Goal: Task Accomplishment & Management: Use online tool/utility

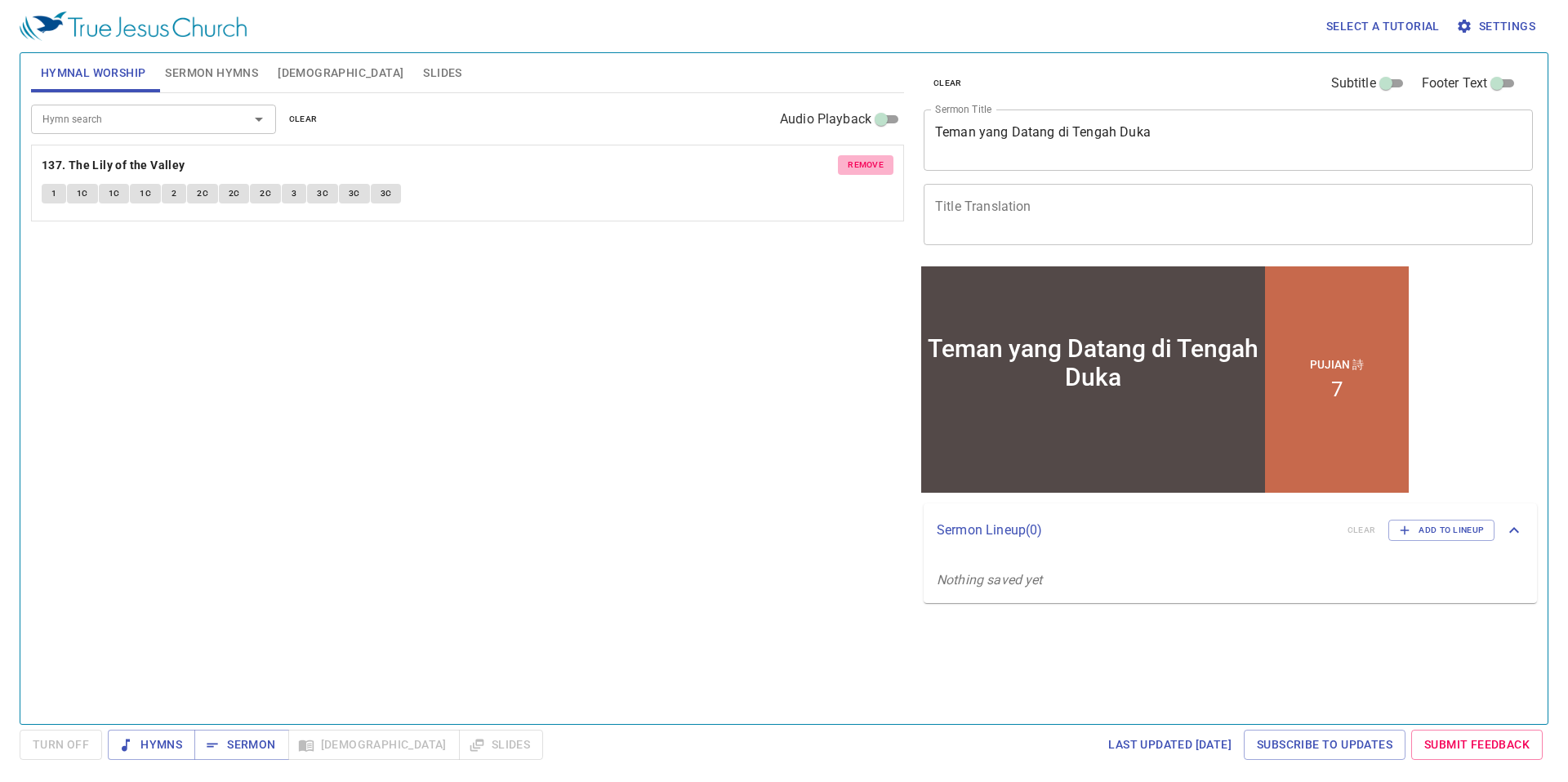
click at [867, 170] on span "remove" at bounding box center [865, 165] width 36 height 15
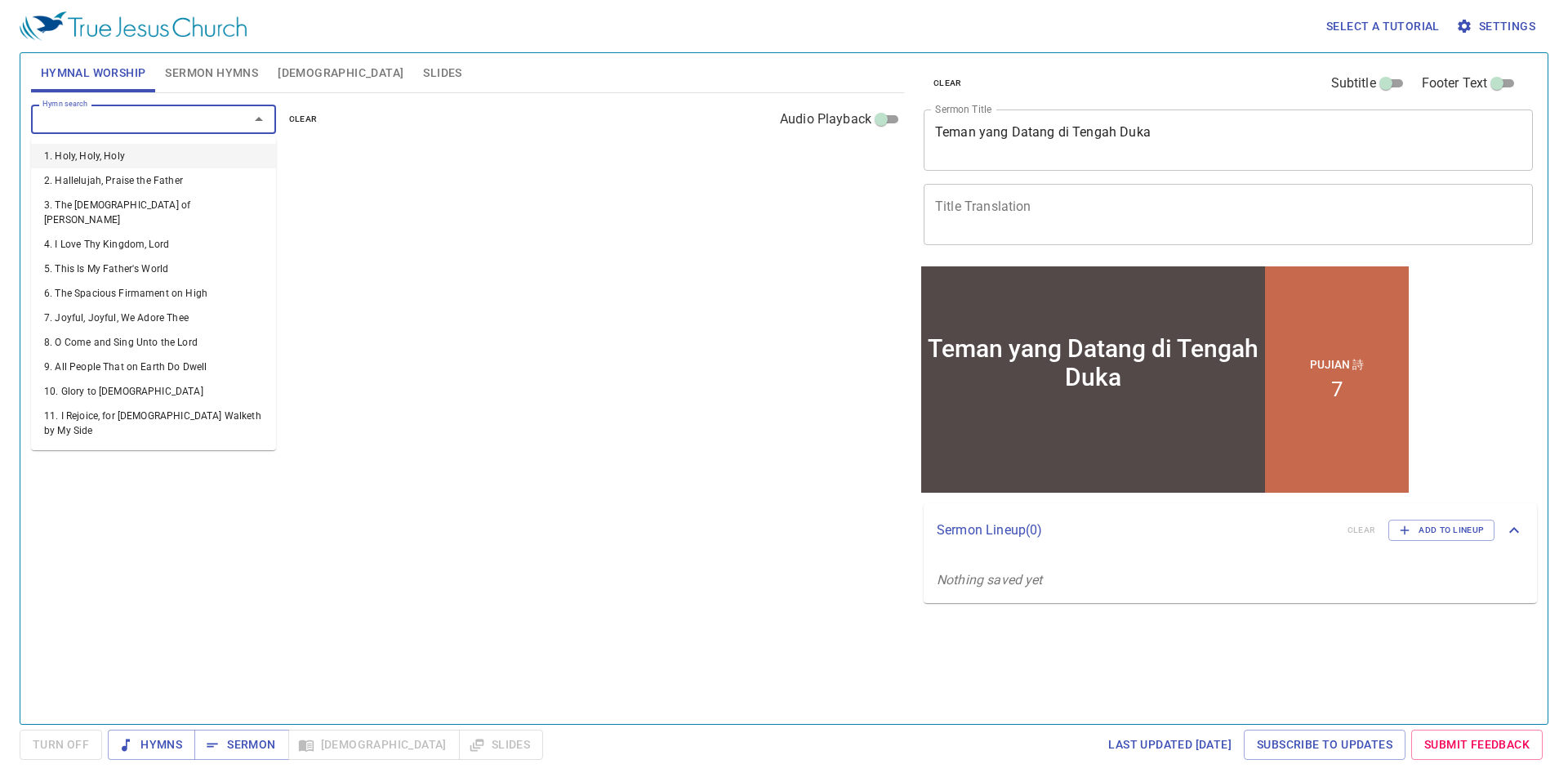
click at [219, 118] on input "Hymn search" at bounding box center [129, 118] width 187 height 19
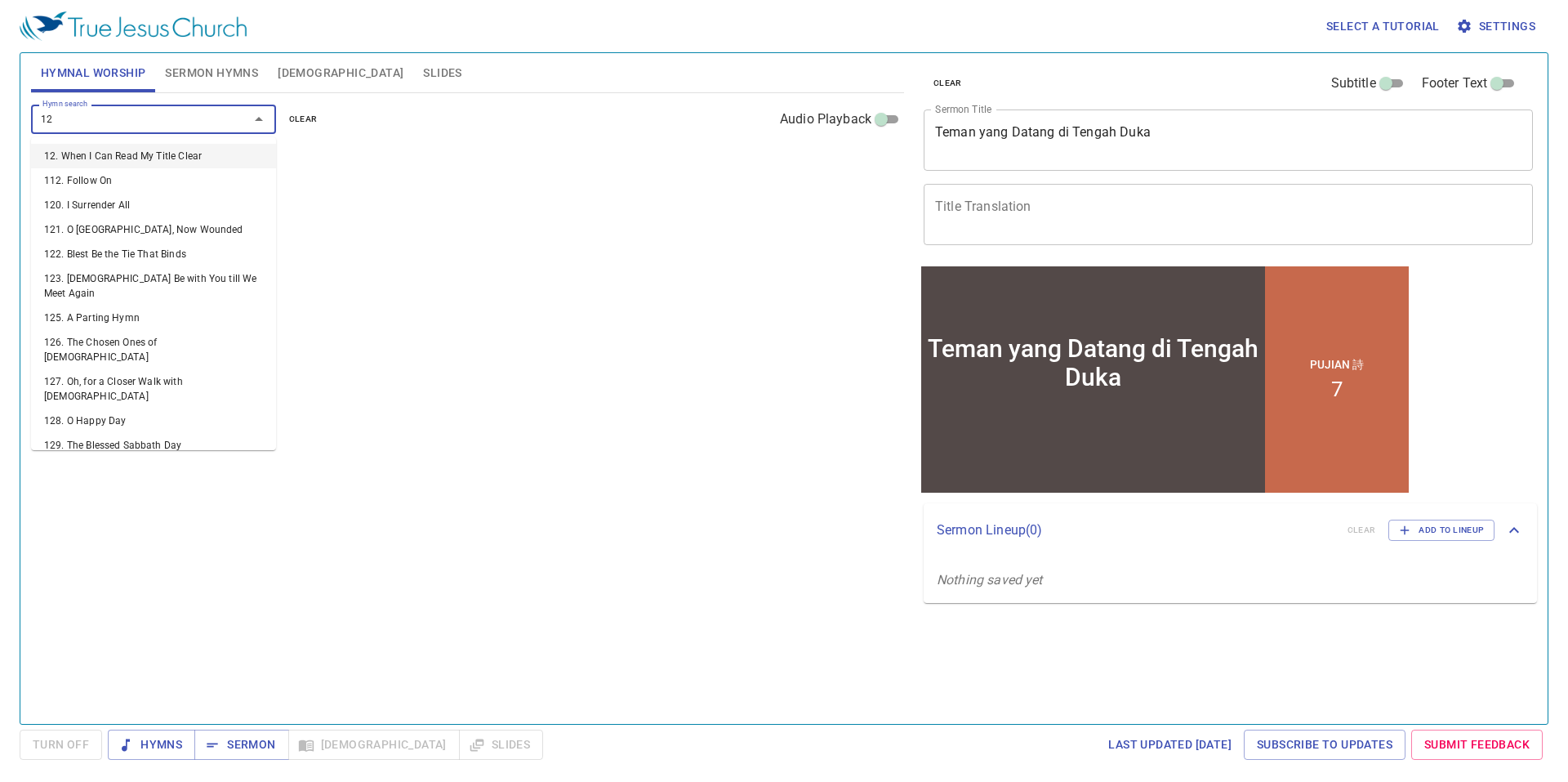
type input "124"
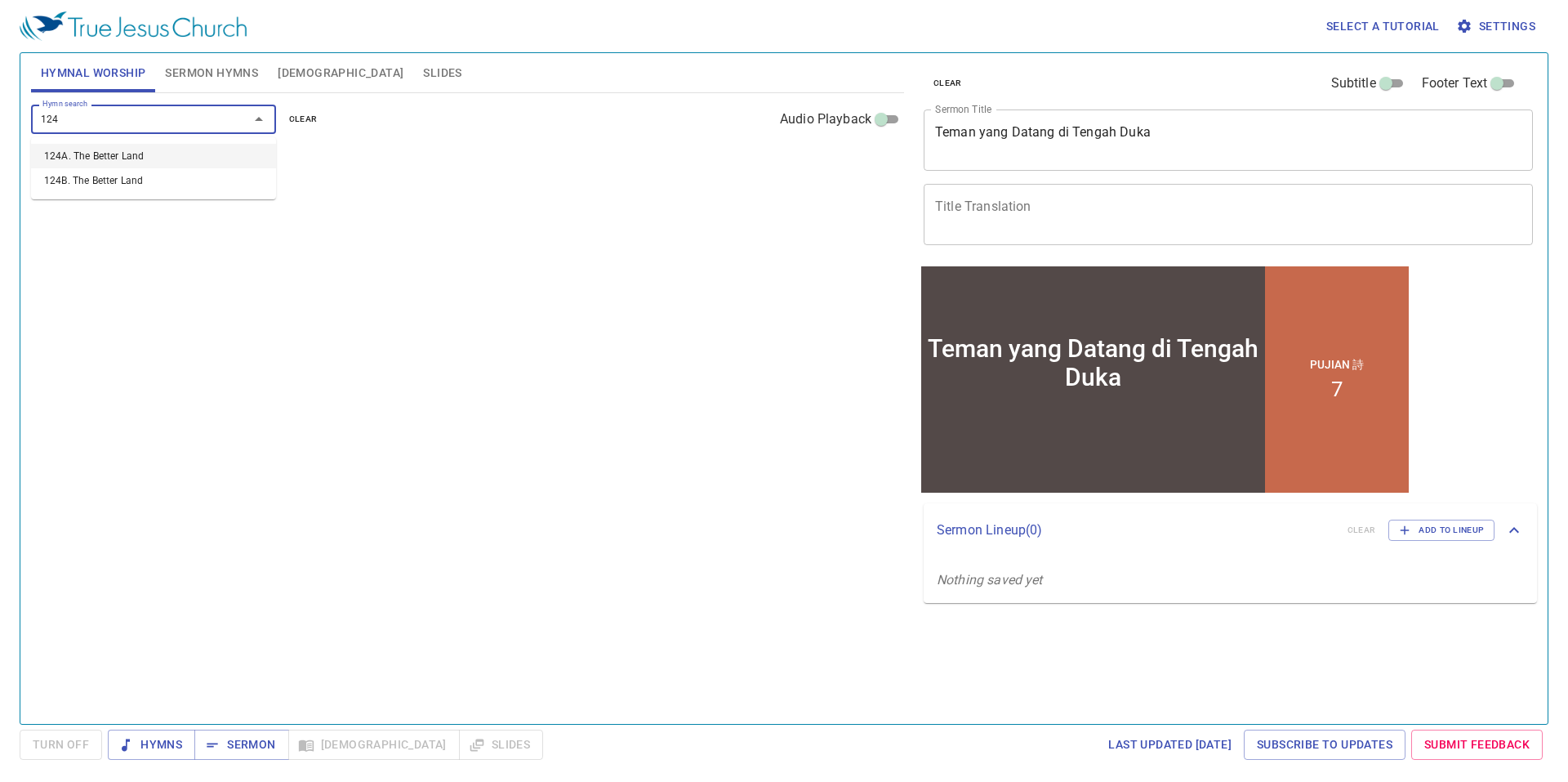
click at [201, 153] on li "124A. The Better Land" at bounding box center [153, 156] width 245 height 24
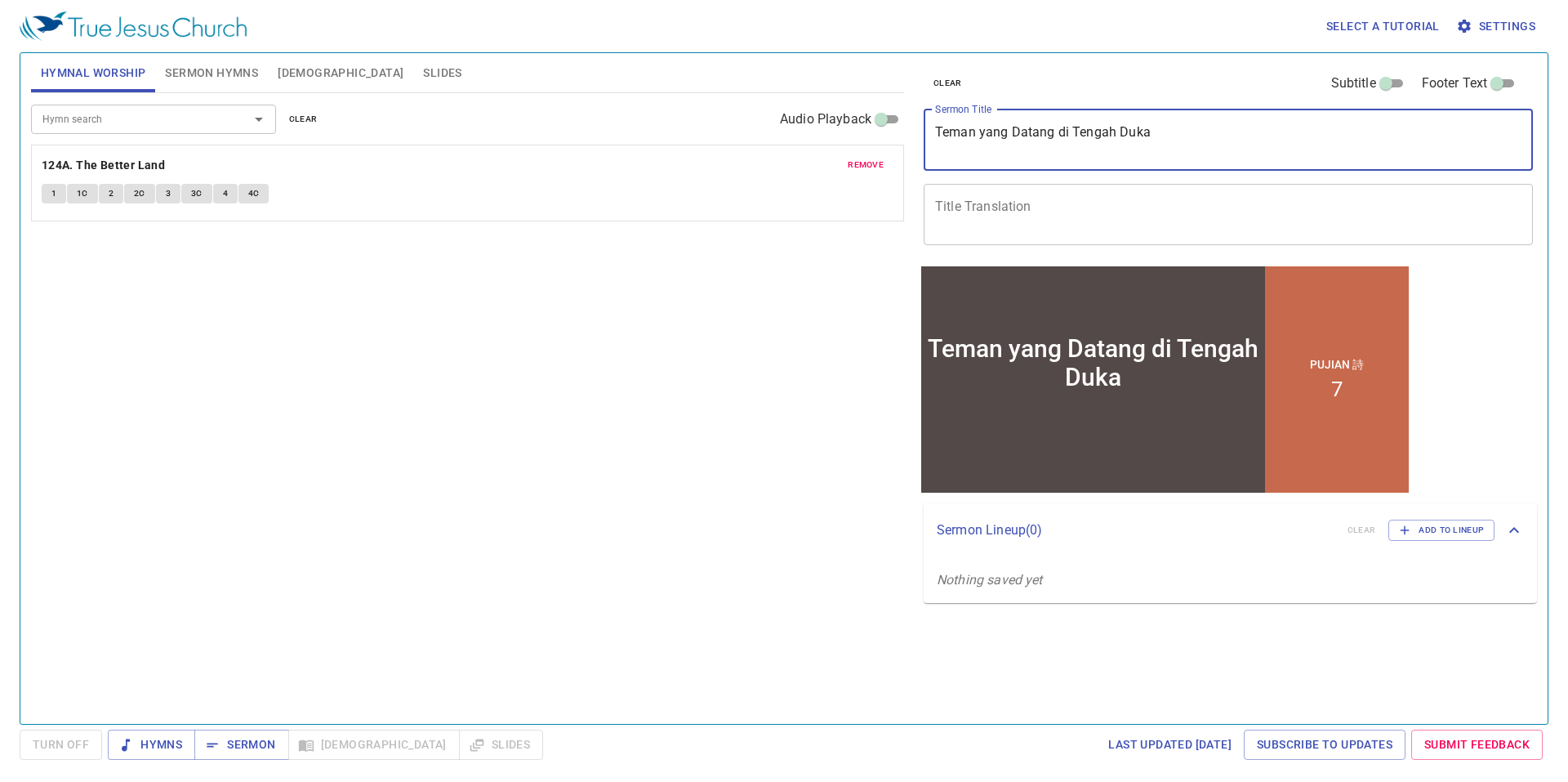
click at [1030, 137] on textarea "Teman yang Datang di Tengah Duka" at bounding box center [1228, 139] width 586 height 31
type textarea "Kenakann Belas Kasihan"
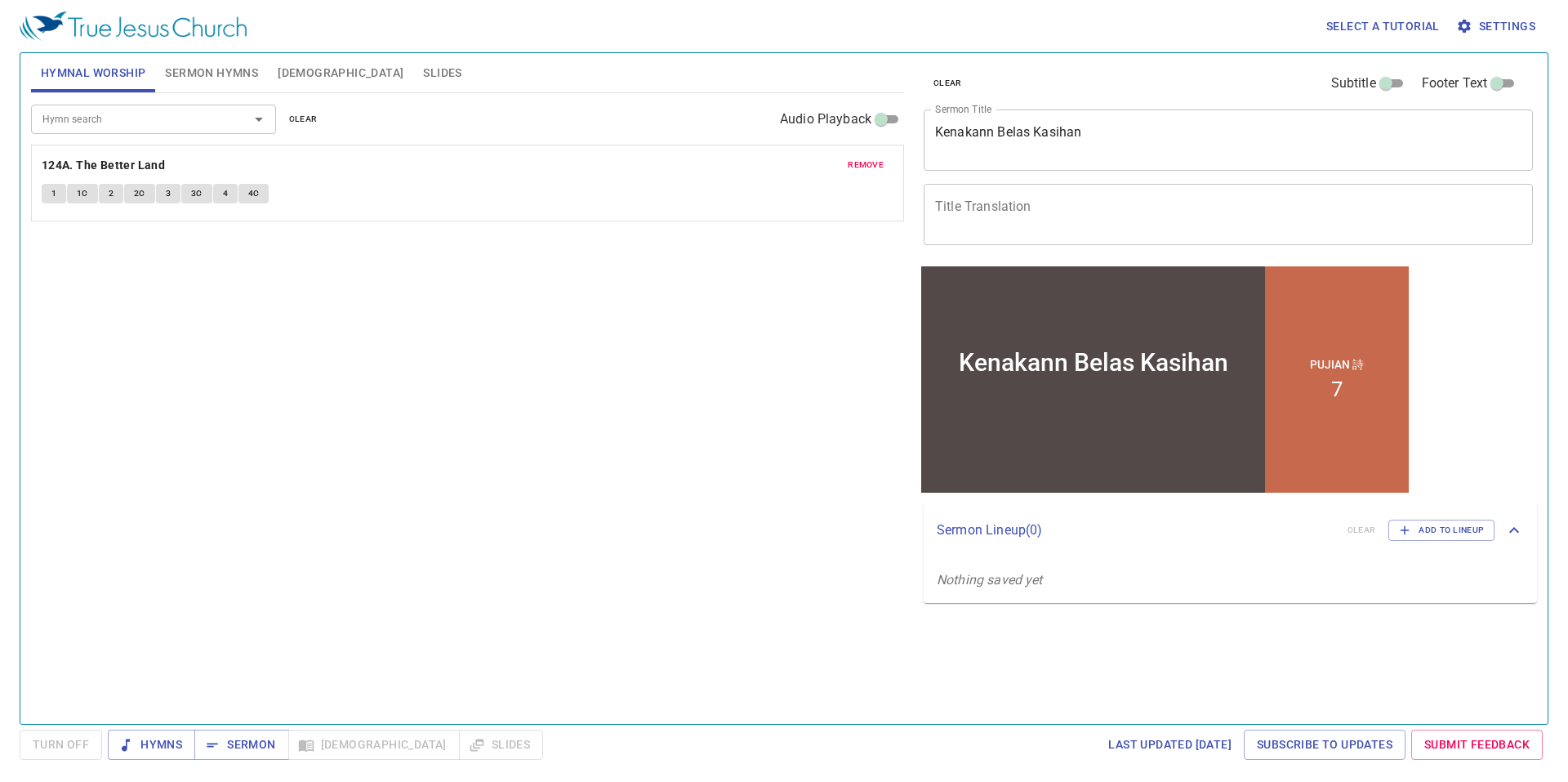
click at [781, 335] on div "Hymn search Hymn search clear Audio Playback remove 124A. The Better Land 1 1C …" at bounding box center [467, 401] width 873 height 617
click at [230, 76] on span "Sermon Hymns" at bounding box center [211, 73] width 93 height 21
click at [112, 70] on span "Hymnal Worship" at bounding box center [93, 73] width 106 height 21
click at [260, 740] on span "Sermon" at bounding box center [241, 745] width 67 height 21
drag, startPoint x: 474, startPoint y: 268, endPoint x: 229, endPoint y: 69, distance: 315.6
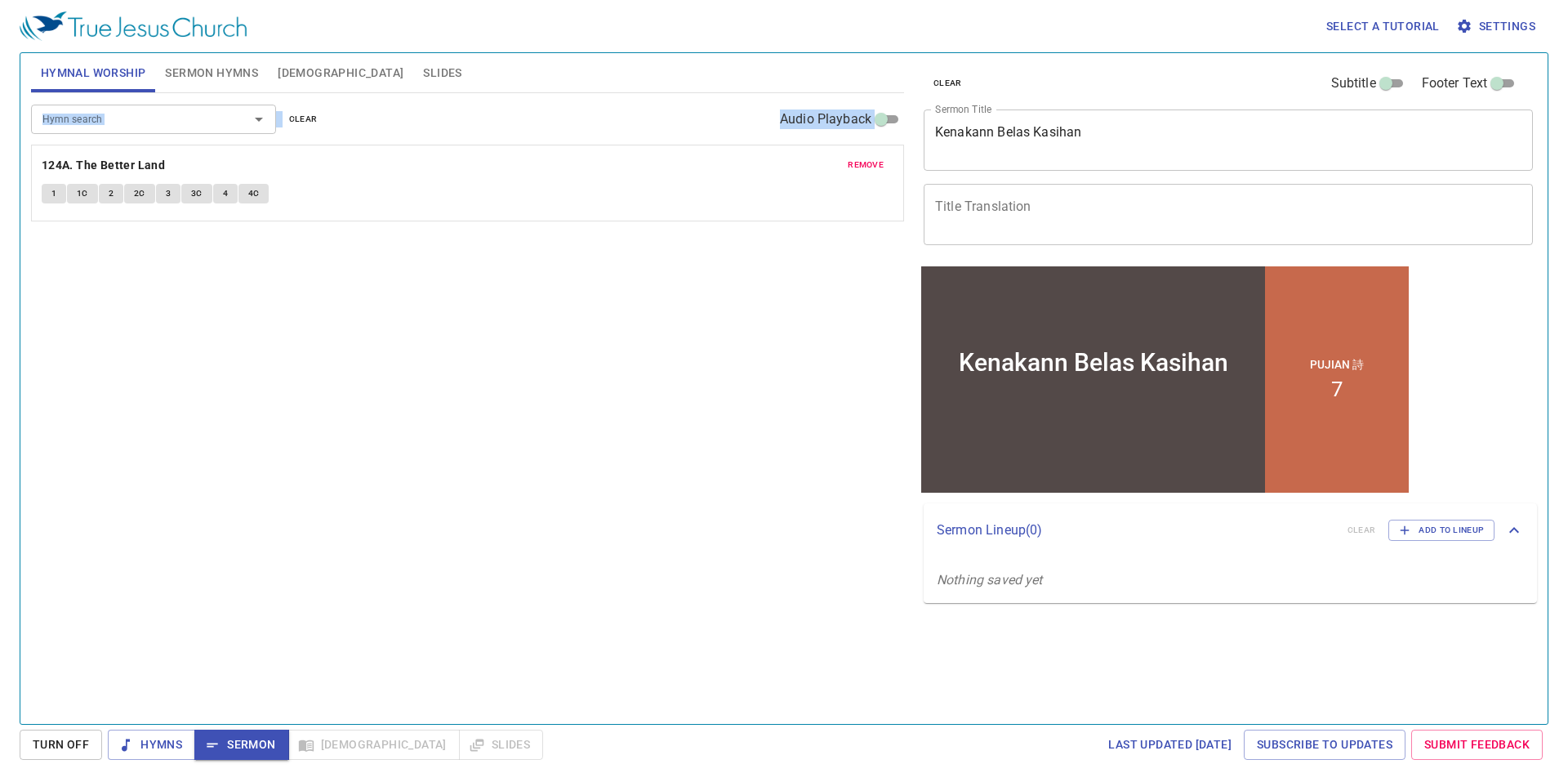
click at [229, 69] on div "Hymnal Worship Sermon Hymns Bible Slides Hymn search Hymn search clear Audio Pl…" at bounding box center [467, 382] width 886 height 671
click at [229, 69] on span "Sermon Hymns" at bounding box center [211, 73] width 93 height 21
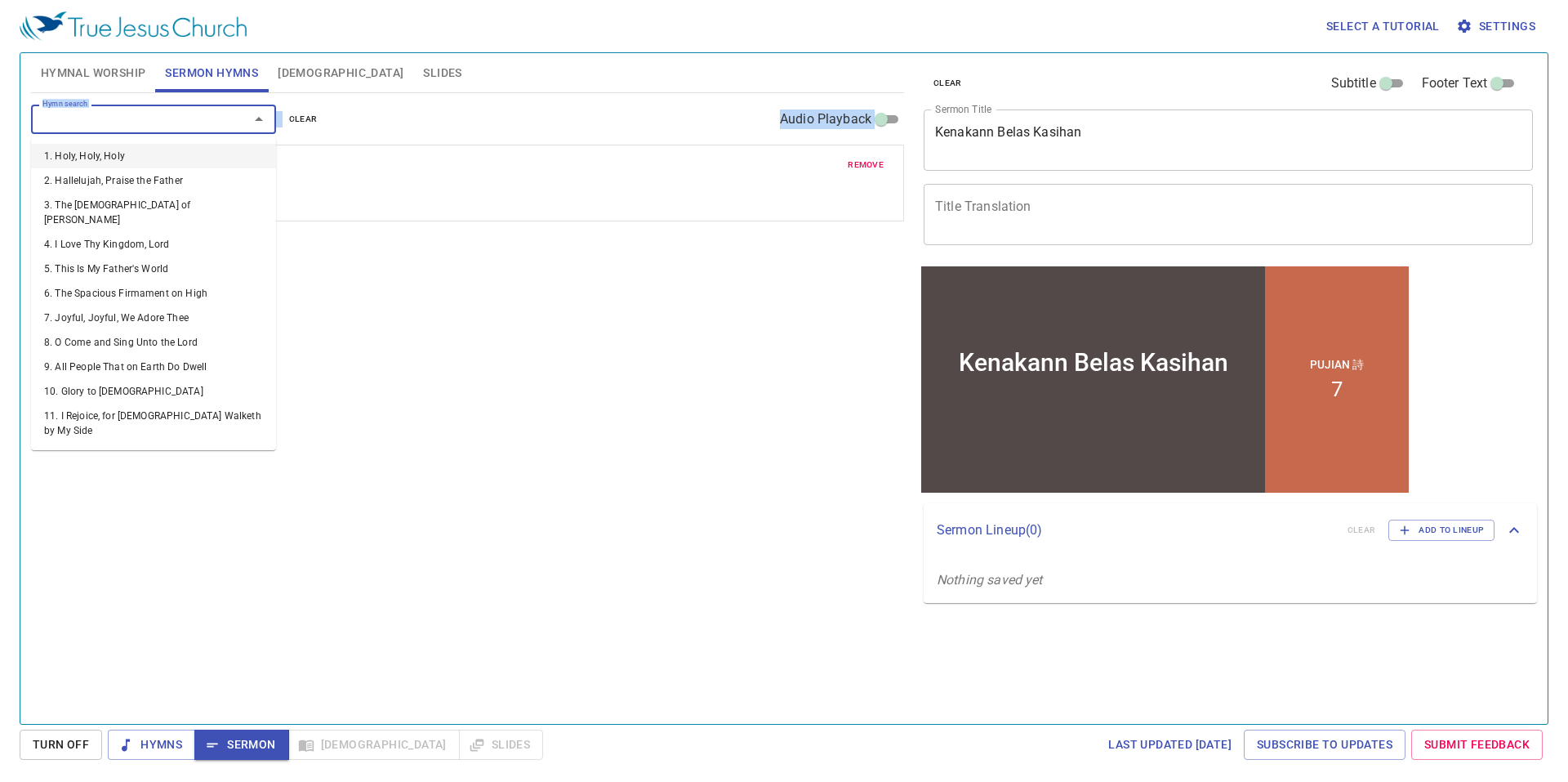
click at [148, 127] on input "Hymn search" at bounding box center [129, 118] width 187 height 19
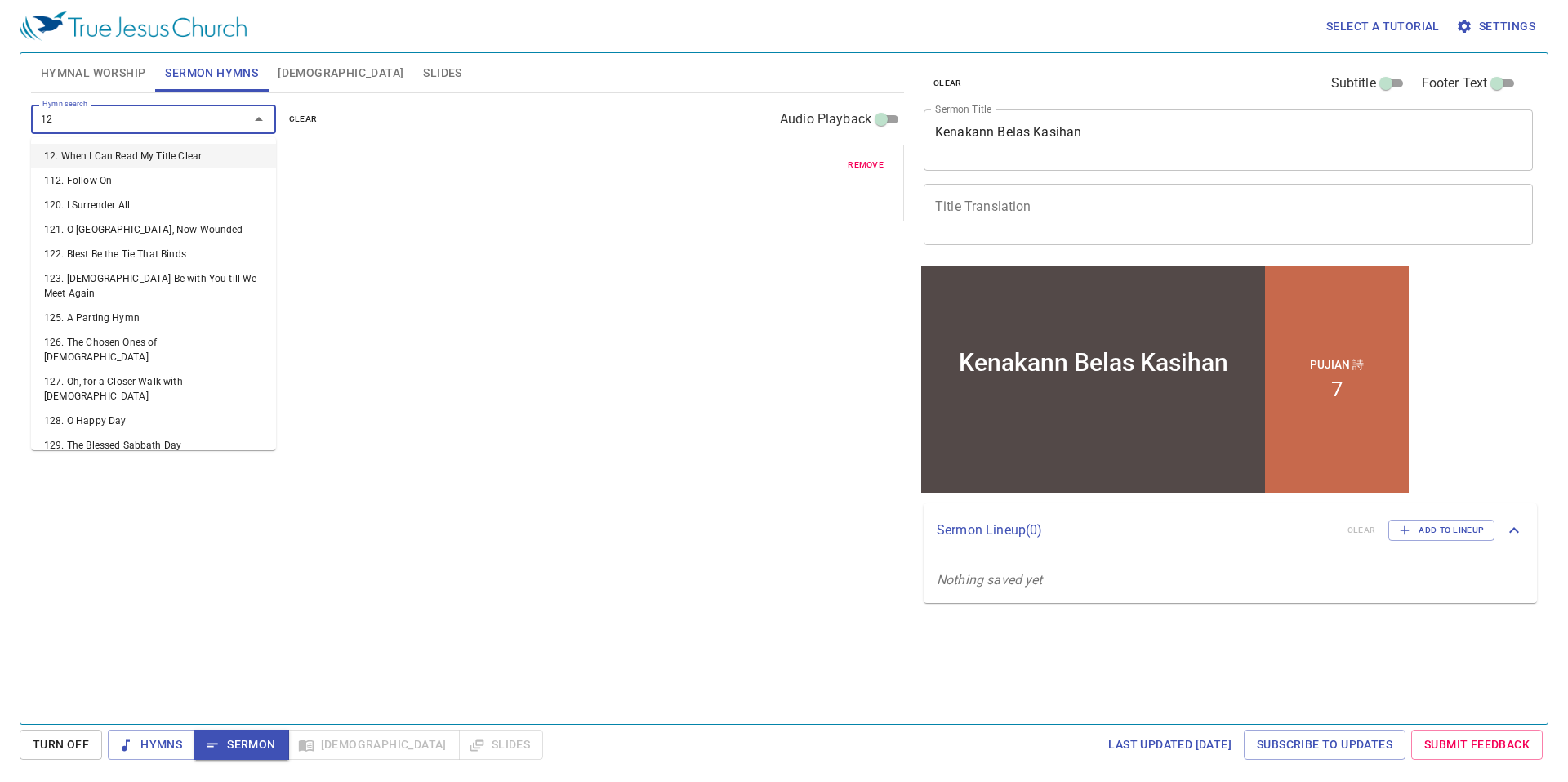
type input "124"
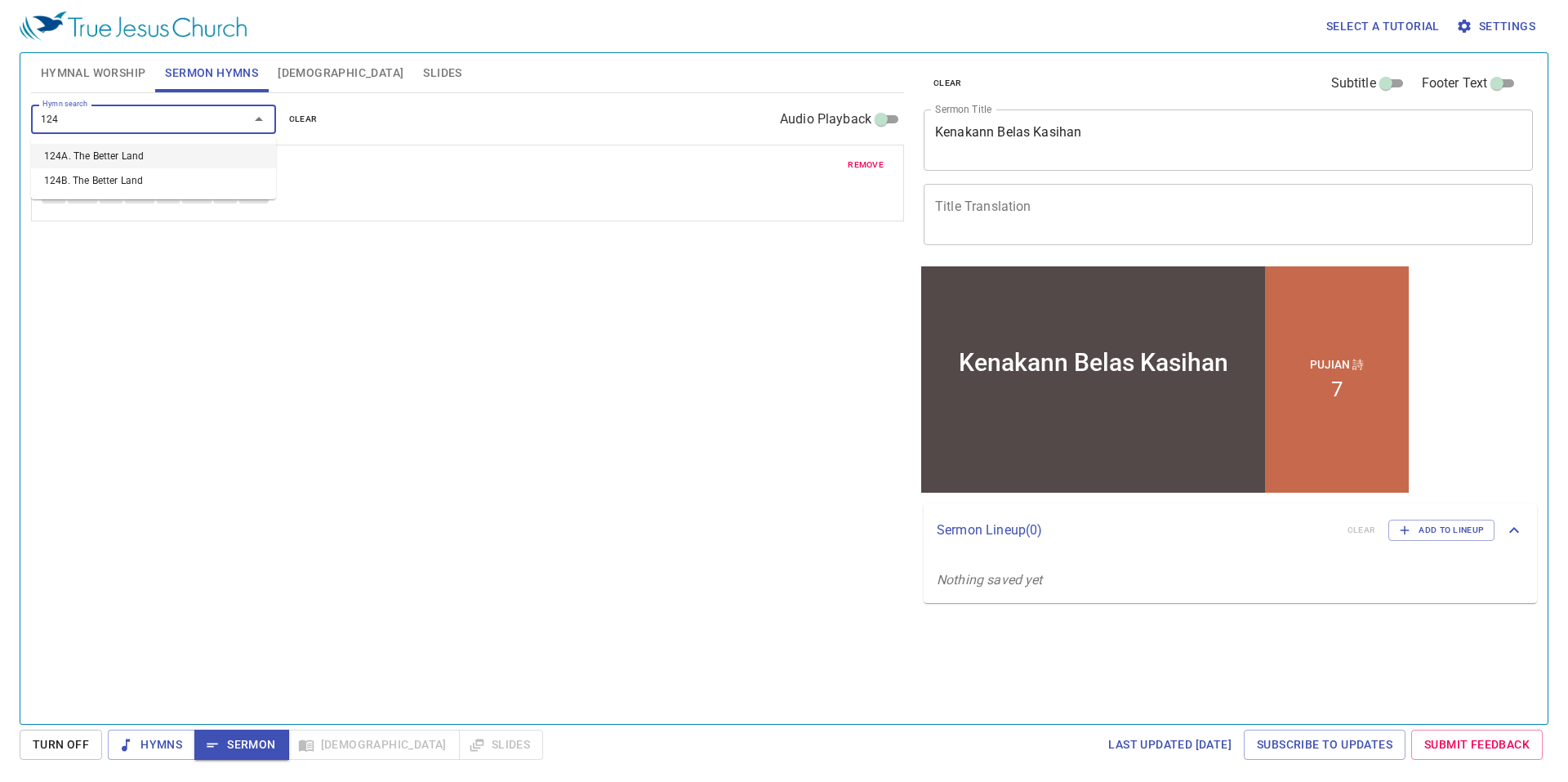
click at [142, 159] on li "124A. The Better Land" at bounding box center [153, 156] width 245 height 24
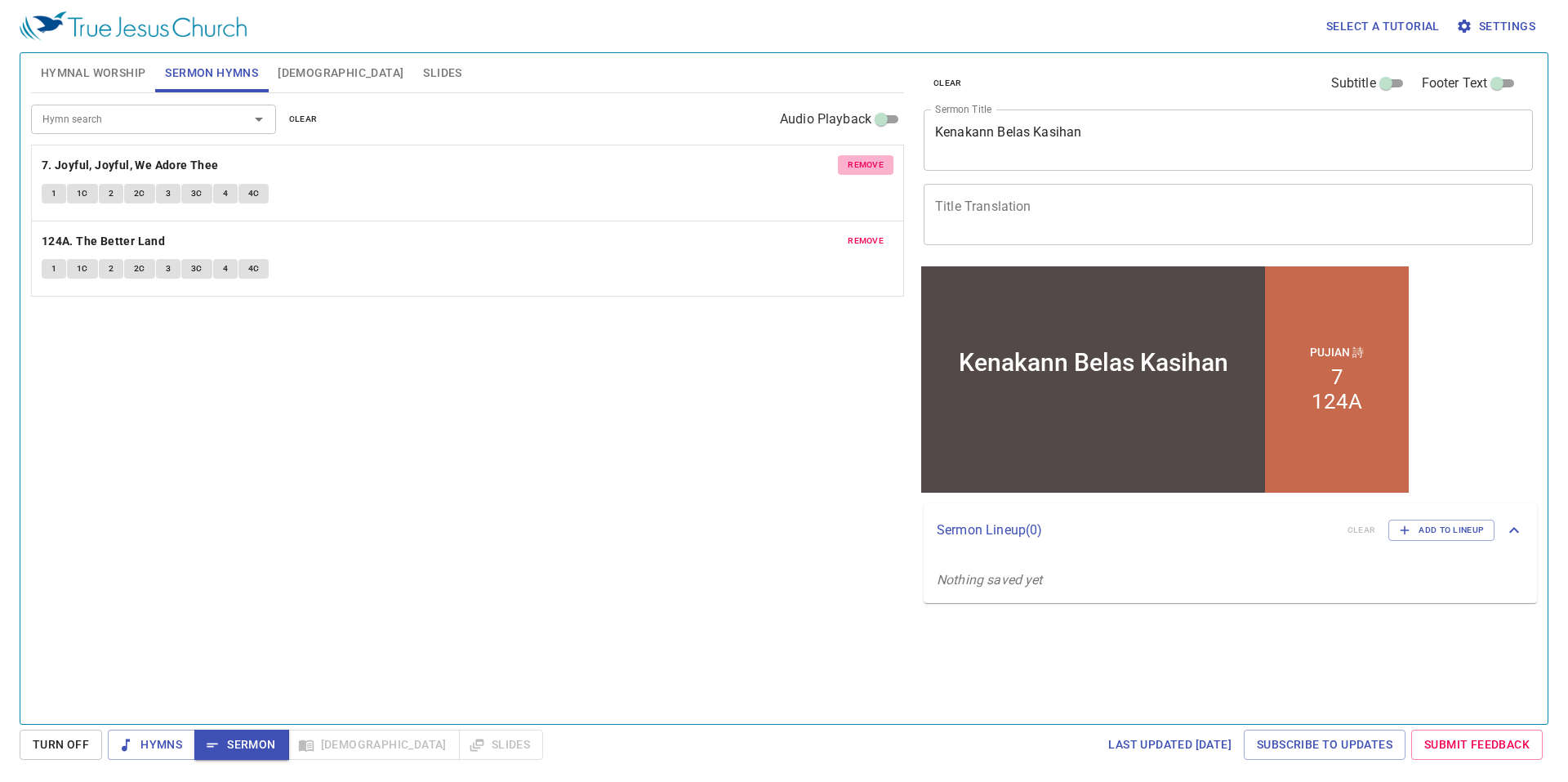
click at [866, 162] on span "remove" at bounding box center [865, 165] width 36 height 15
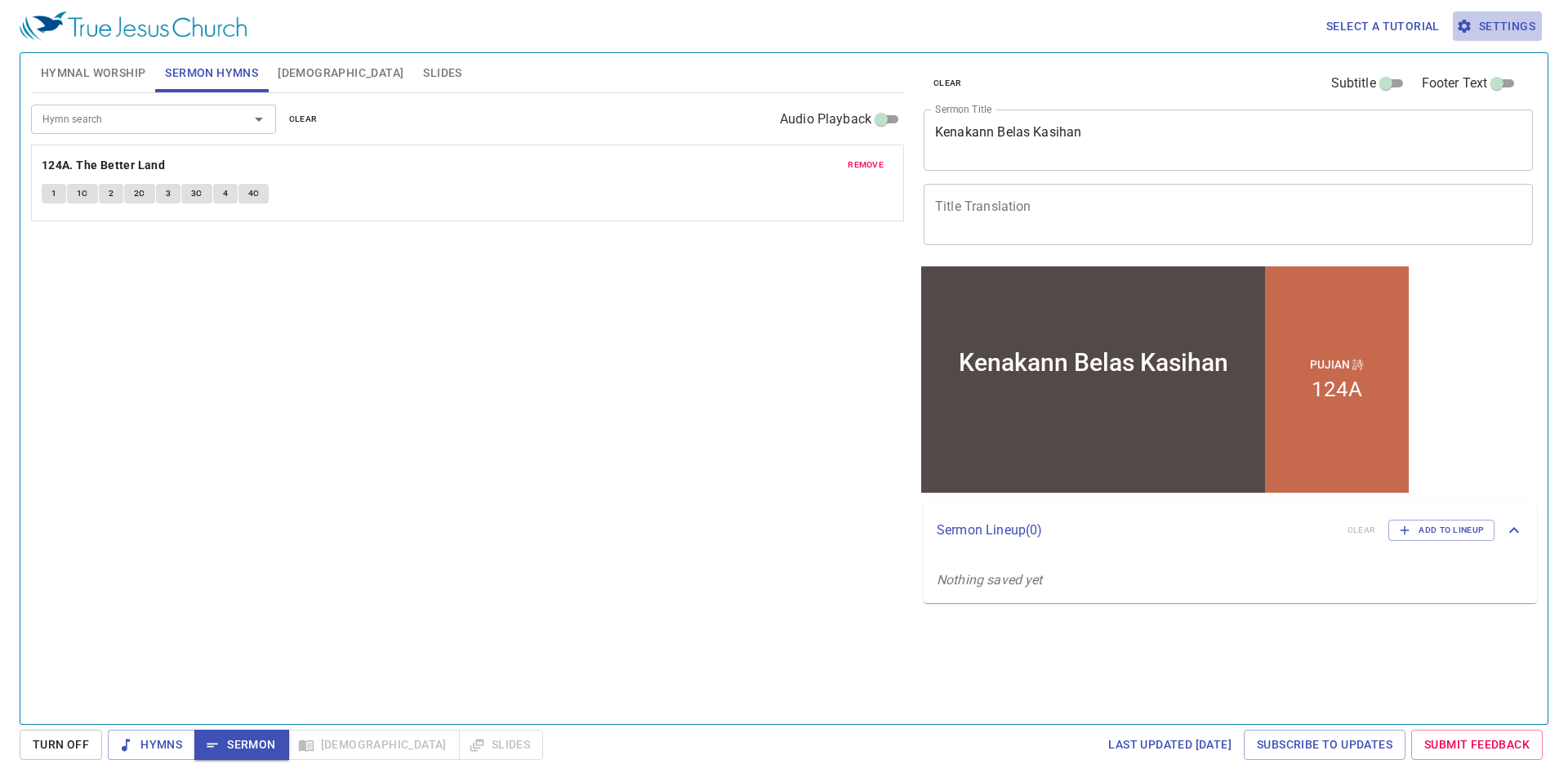
click at [1488, 22] on span "Settings" at bounding box center [1496, 27] width 76 height 21
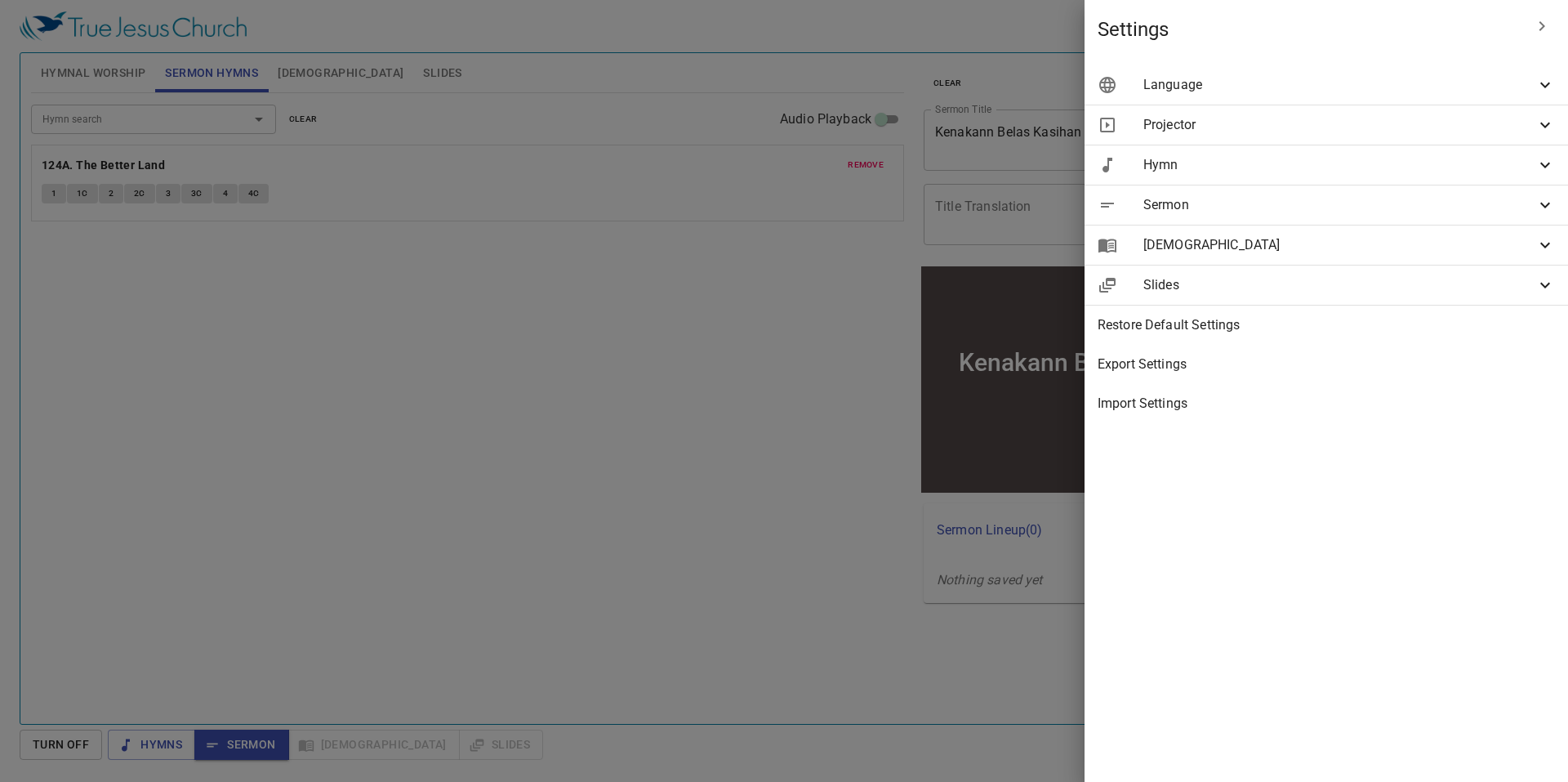
click at [1376, 92] on span "Language" at bounding box center [1339, 85] width 392 height 20
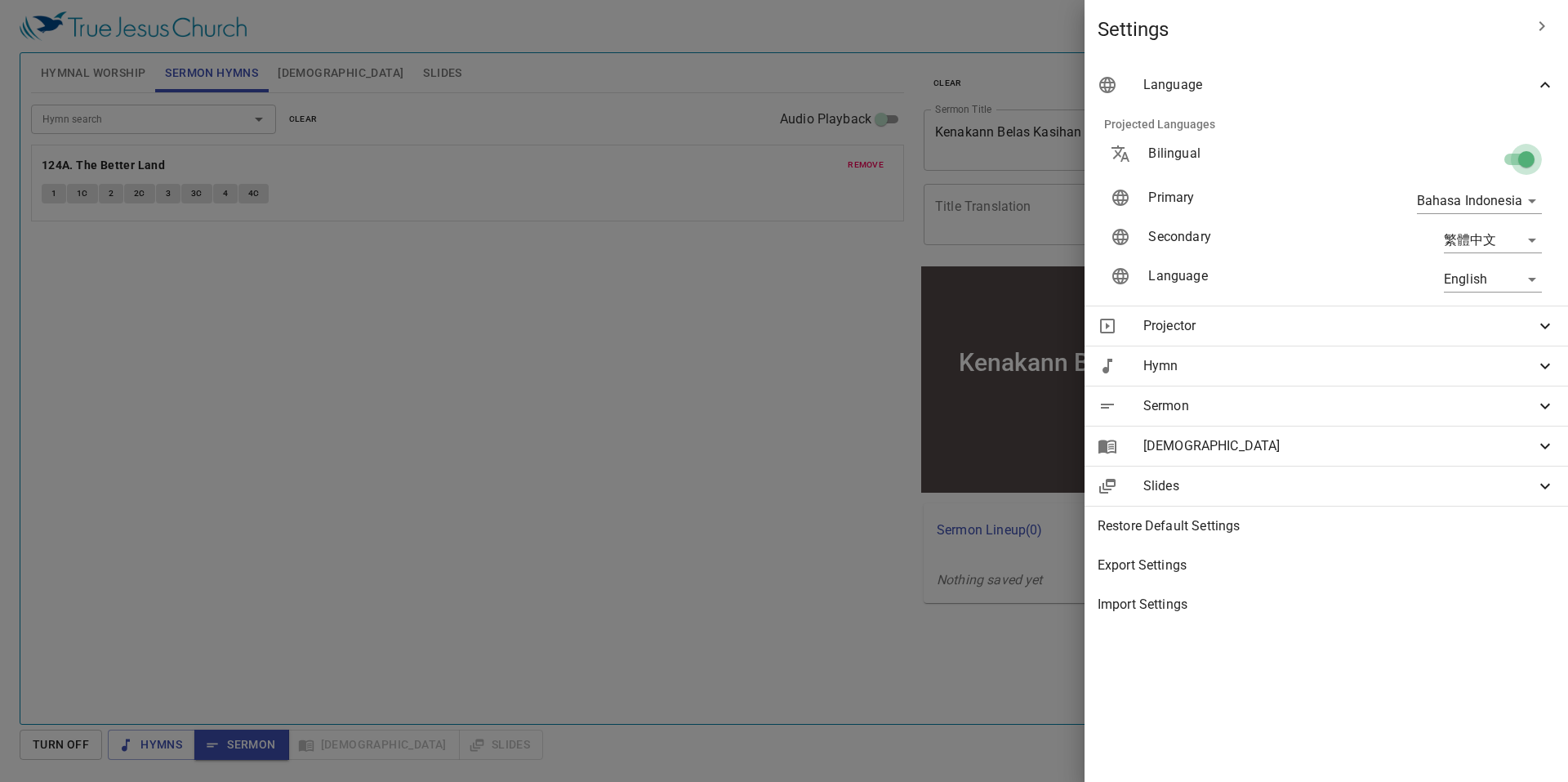
click at [1509, 162] on input "checkbox" at bounding box center [1526, 162] width 93 height 31
checkbox input "false"
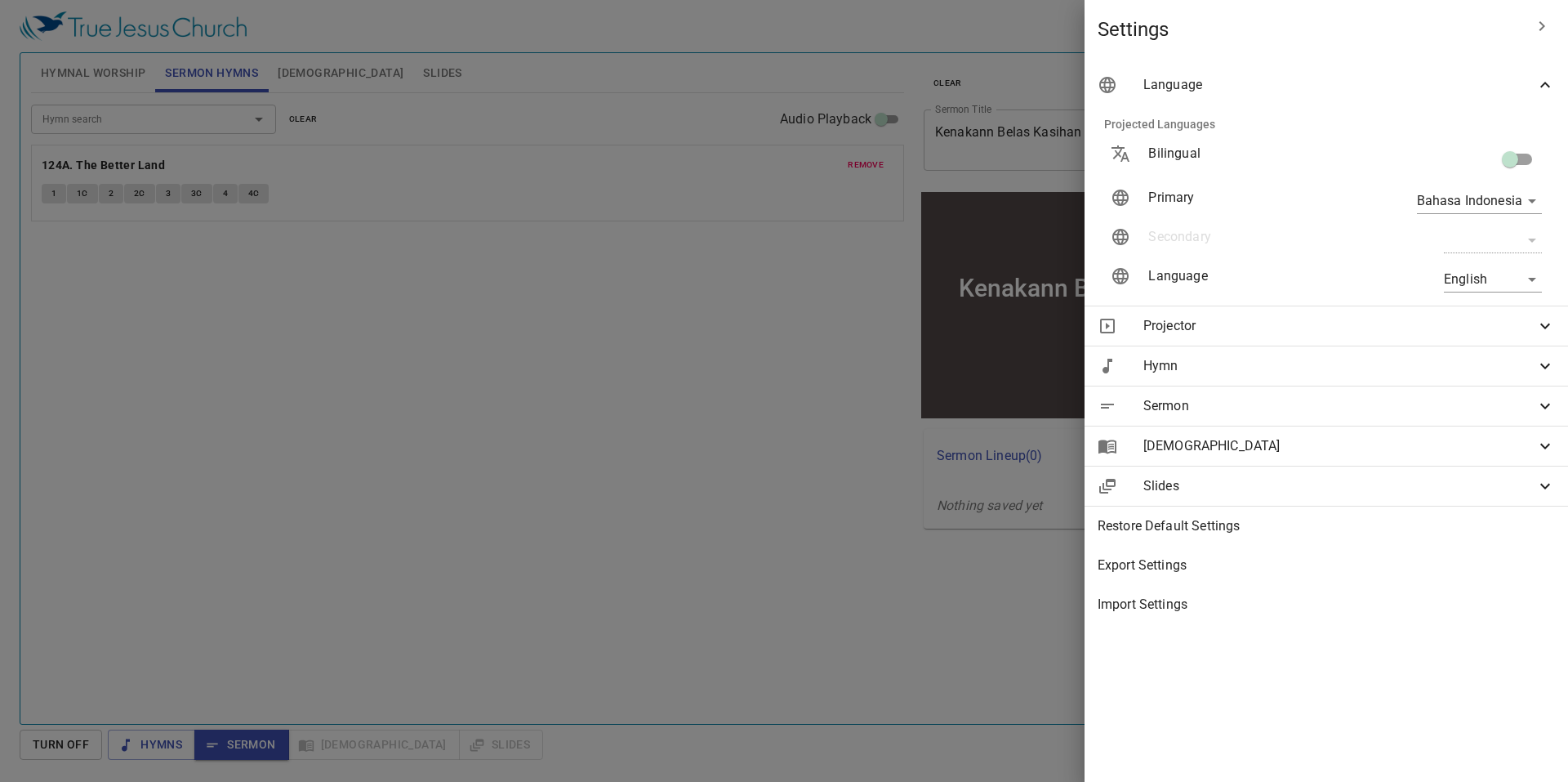
click at [818, 346] on div at bounding box center [784, 391] width 1568 height 782
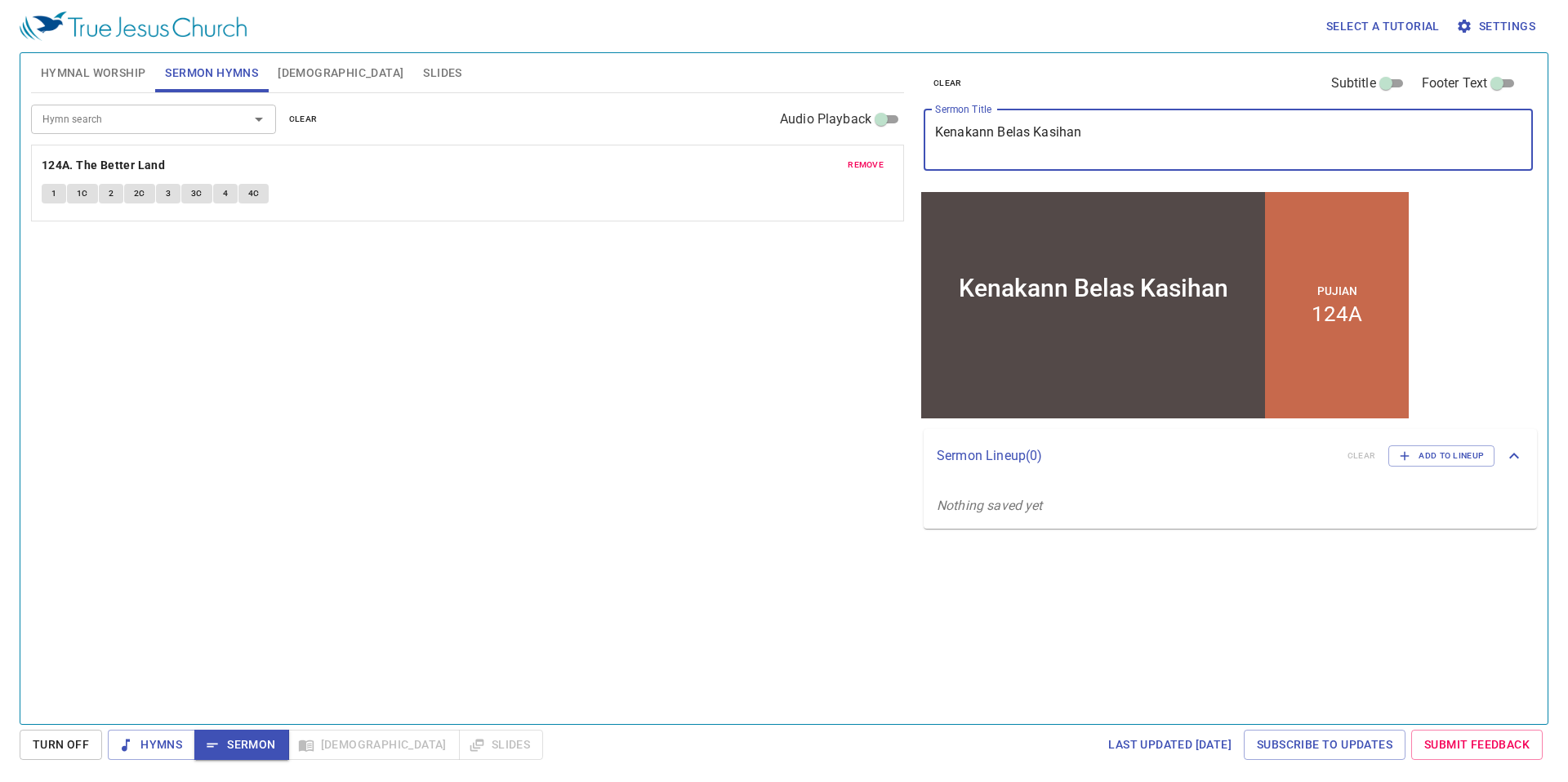
click at [981, 133] on textarea "Kenakann Belas Kasihan" at bounding box center [1228, 139] width 586 height 31
type textarea "Kenakan Belas Kasihan"
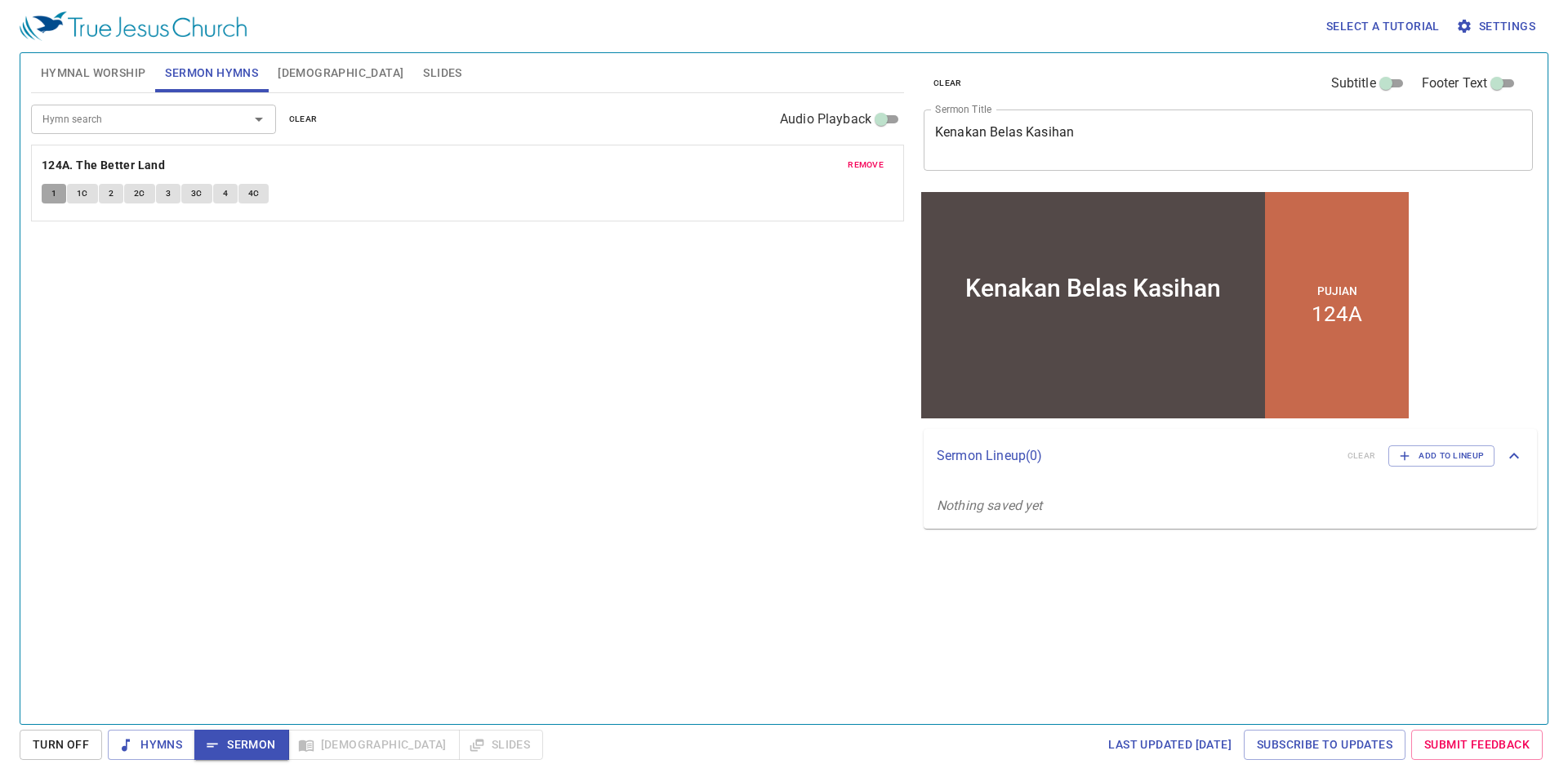
click at [48, 198] on button "1" at bounding box center [53, 194] width 24 height 20
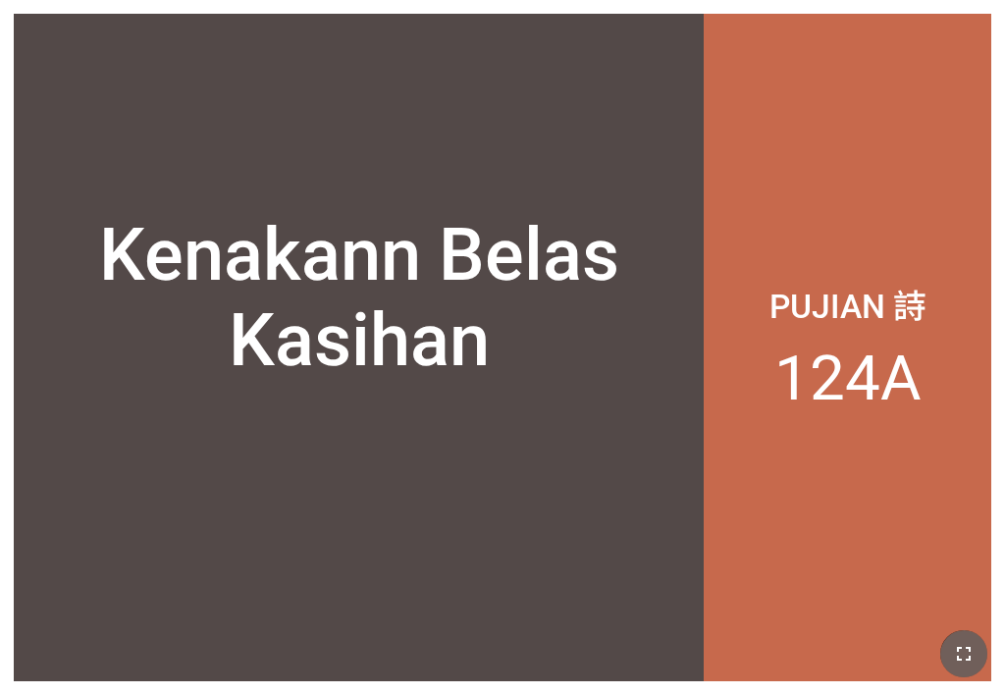
click at [784, 626] on icon "button" at bounding box center [964, 654] width 24 height 24
